Goal: Find specific page/section: Find specific page/section

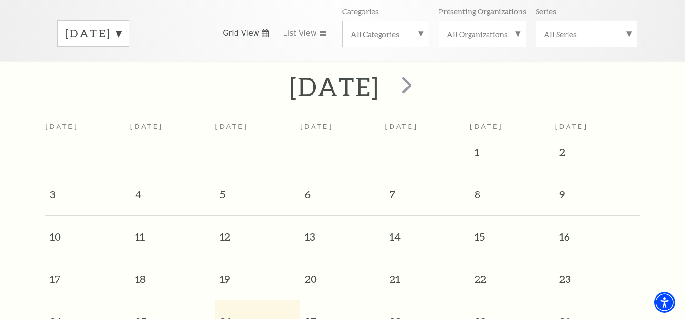
scroll to position [149, 0]
click at [421, 84] on span "next" at bounding box center [407, 83] width 27 height 27
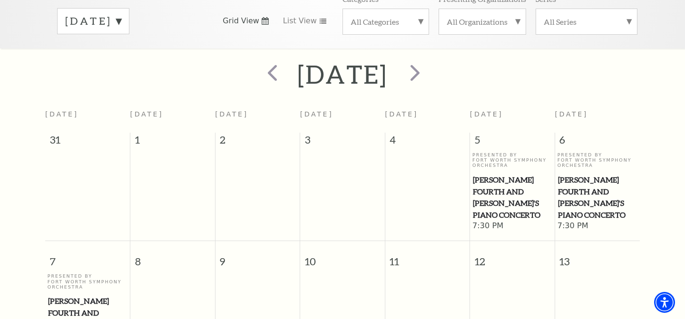
scroll to position [0, 0]
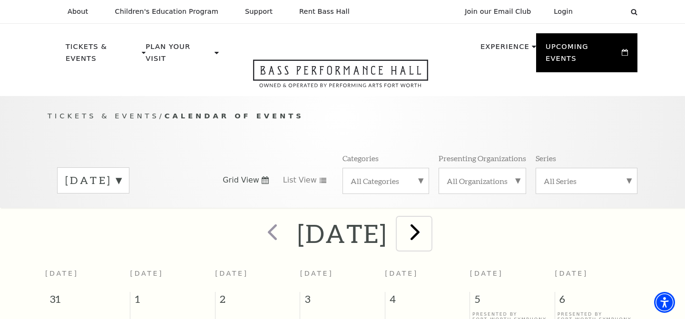
click at [429, 218] on span "next" at bounding box center [415, 231] width 27 height 27
click at [441, 217] on div at bounding box center [414, 234] width 53 height 34
click at [429, 222] on span "next" at bounding box center [415, 231] width 27 height 27
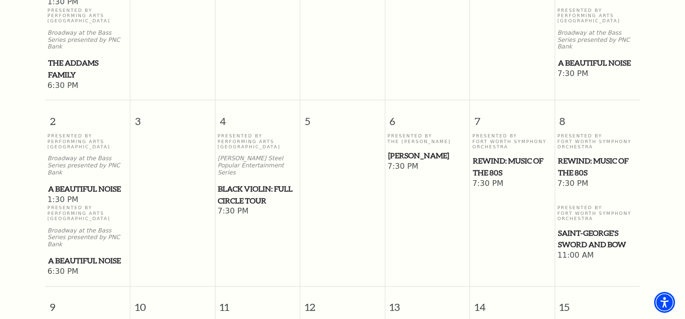
scroll to position [172, 0]
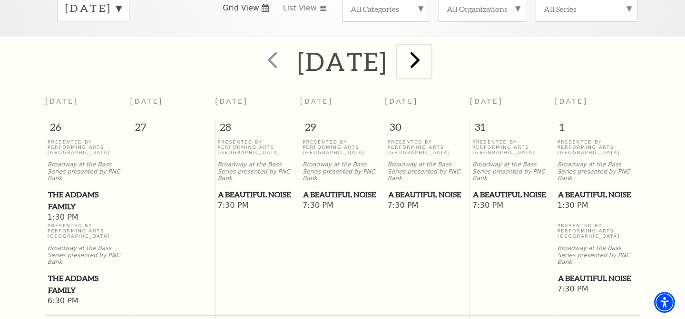
click at [429, 46] on span "next" at bounding box center [415, 59] width 27 height 27
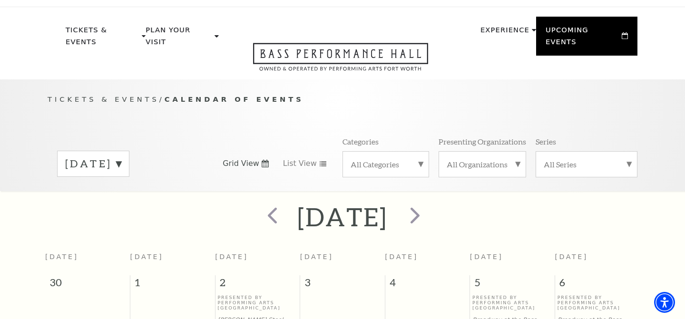
scroll to position [0, 0]
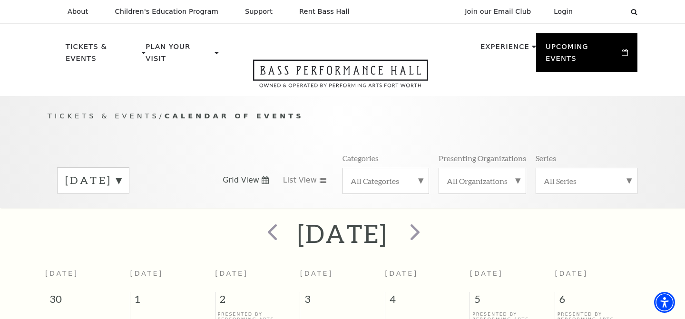
click at [441, 234] on div at bounding box center [414, 234] width 53 height 34
click at [429, 218] on span "next" at bounding box center [415, 231] width 27 height 27
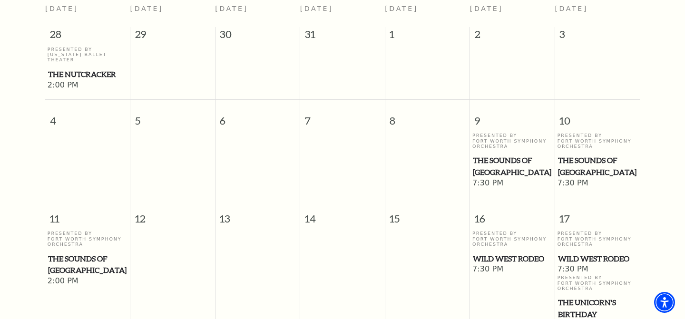
scroll to position [266, 0]
